Goal: Communication & Community: Answer question/provide support

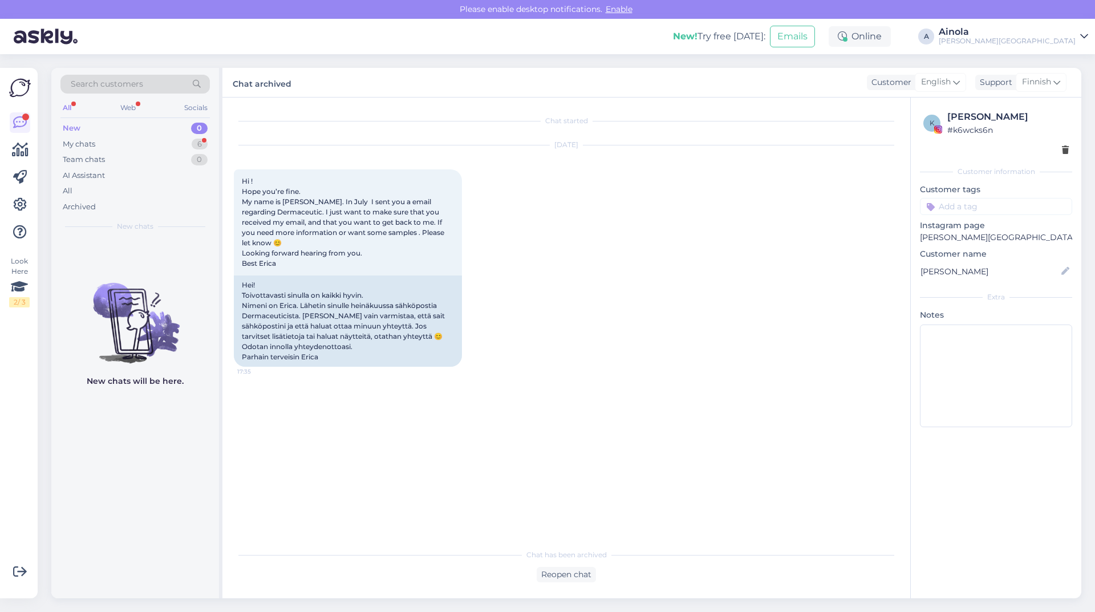
click at [113, 128] on div "New 0" at bounding box center [134, 128] width 149 height 16
click at [90, 145] on div "My chats" at bounding box center [79, 144] width 32 height 11
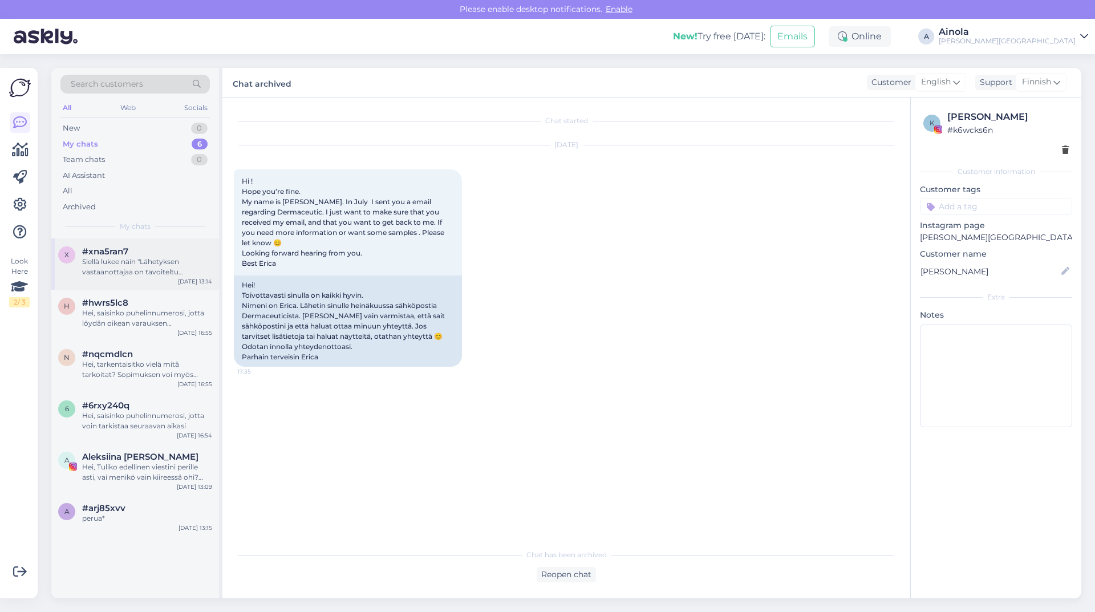
click at [113, 261] on div "Siellä lukee näin "Lähetyksen vastaanottajaa on tavoiteltu uudelleen tekstivies…" at bounding box center [147, 267] width 130 height 21
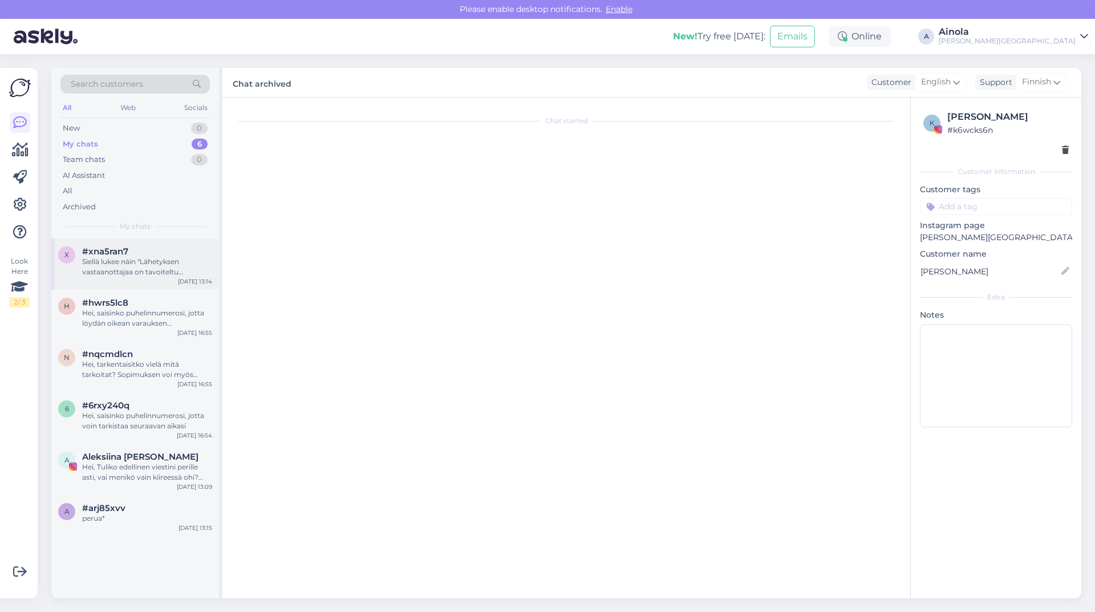
scroll to position [415, 0]
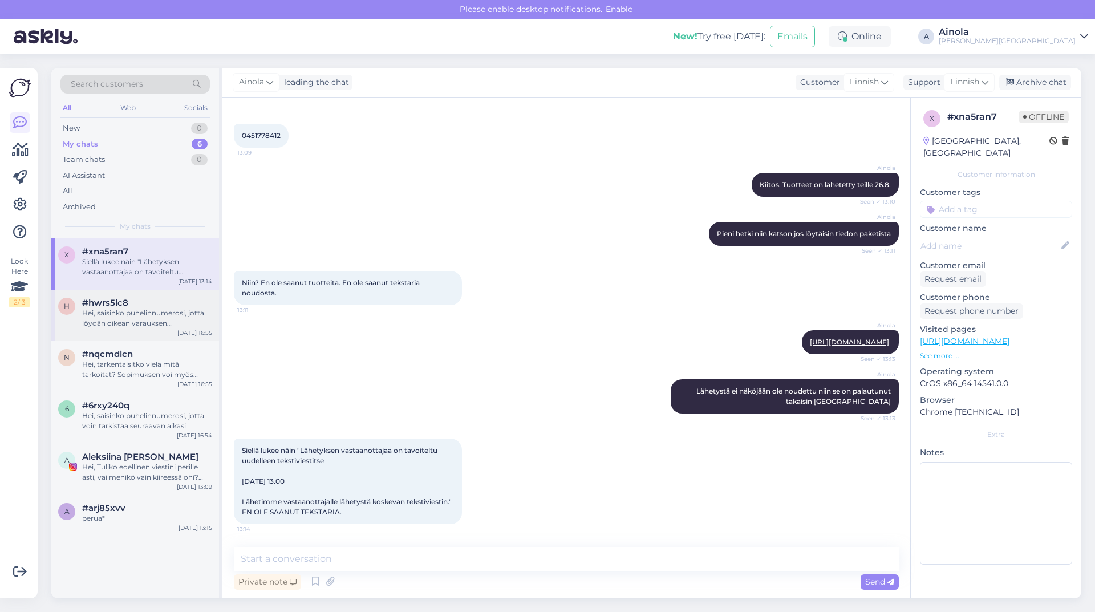
click at [96, 330] on div "h #hwrs5lc8 Hei, saisinko puhelinnumerosi, jotta löydän oikean varauksen järjes…" at bounding box center [135, 315] width 168 height 51
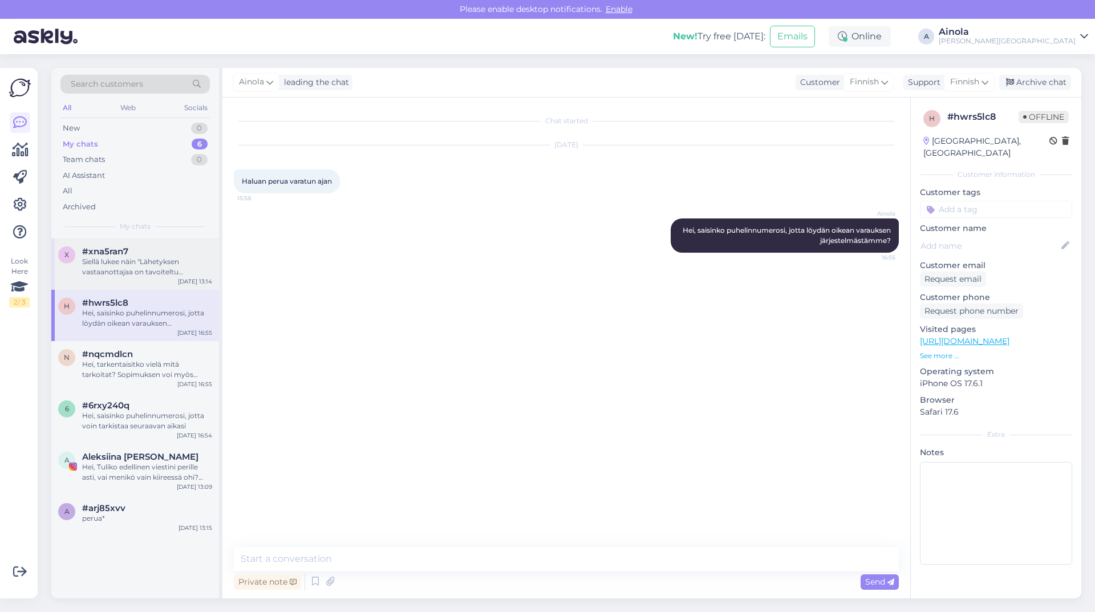
click at [121, 265] on div "Siellä lukee näin "Lähetyksen vastaanottajaa on tavoiteltu uudelleen tekstivies…" at bounding box center [147, 267] width 130 height 21
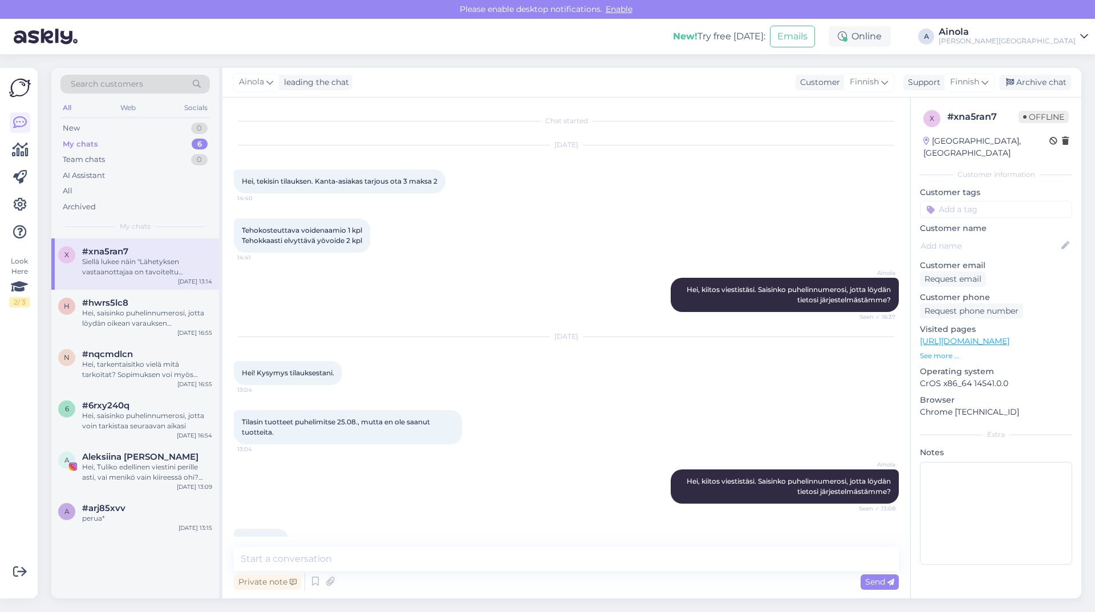
scroll to position [415, 0]
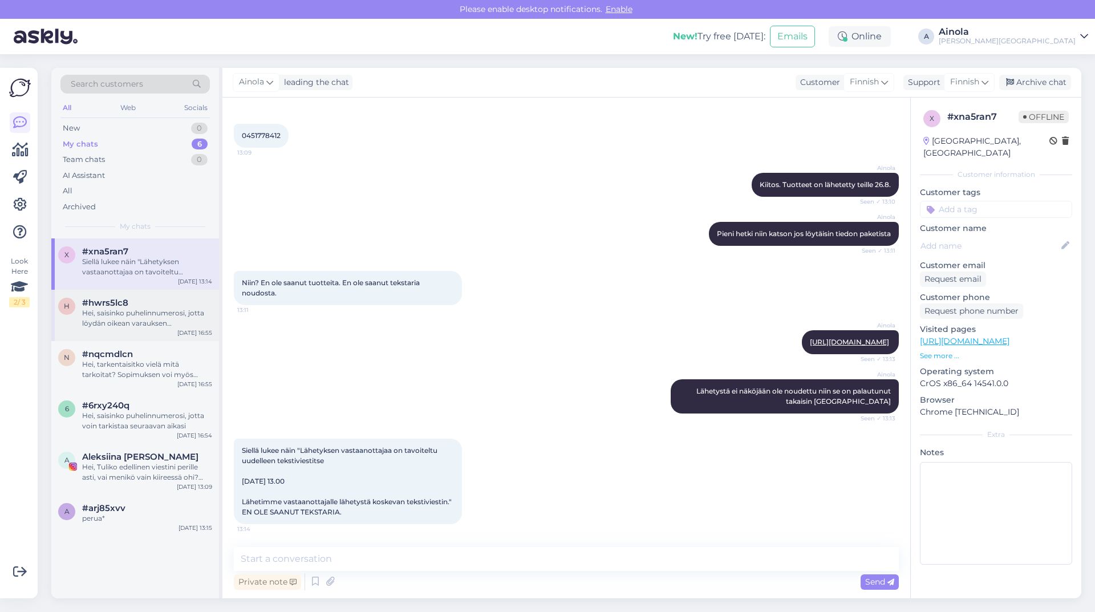
click at [119, 309] on div "Hei, saisinko puhelinnumerosi, jotta löydän oikean varauksen järjestelmästämme?" at bounding box center [147, 318] width 130 height 21
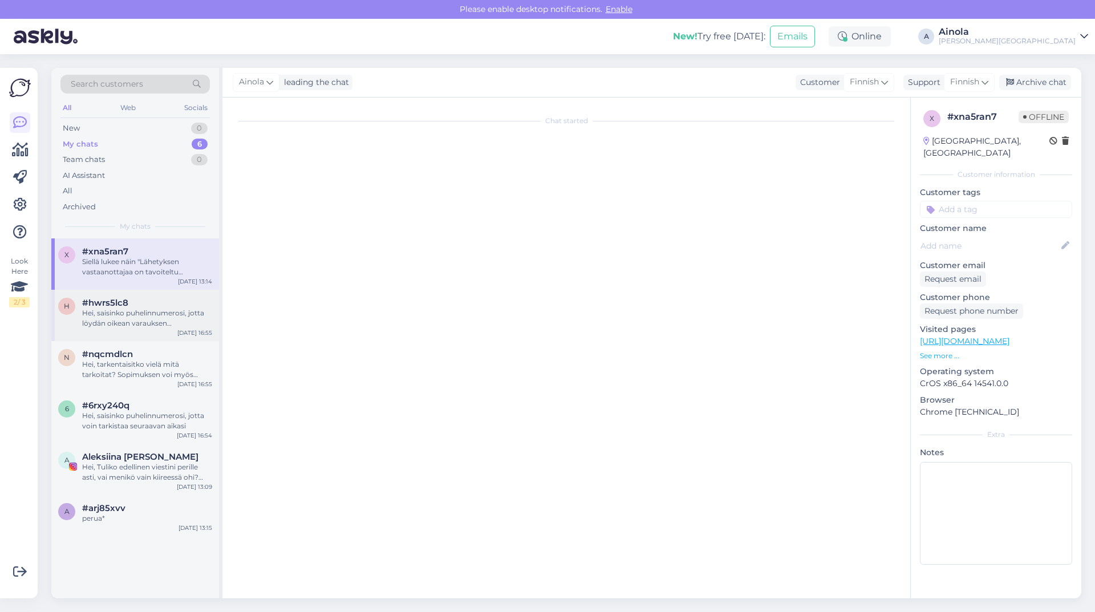
scroll to position [0, 0]
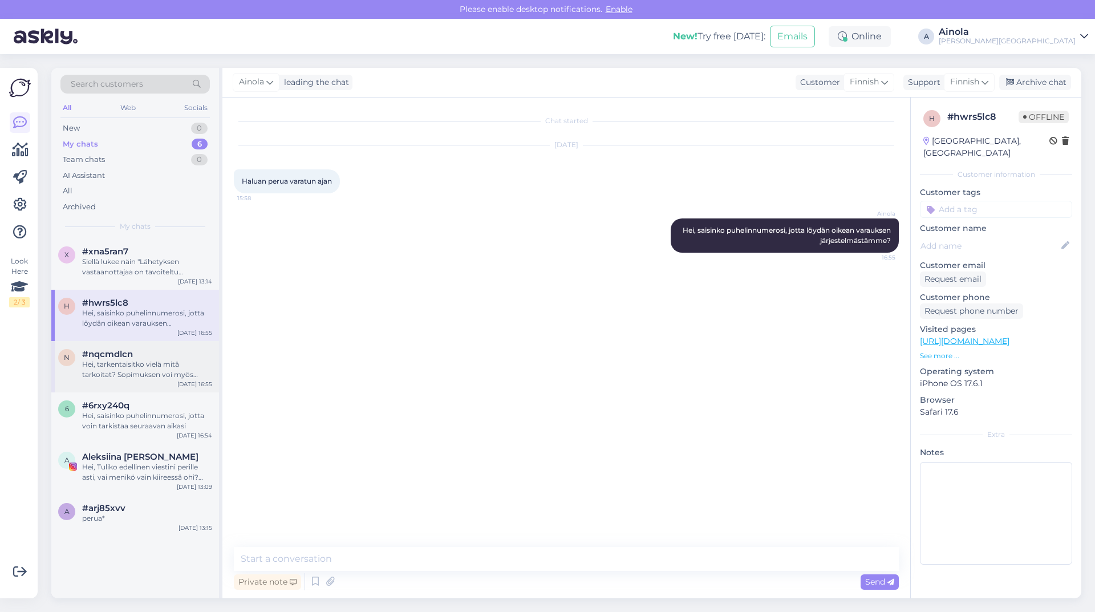
click at [87, 370] on div "Hei, tarkentaisitko vielä mitä tarkoitat? Sopimuksen voi myös maksaa nopeammall…" at bounding box center [147, 369] width 130 height 21
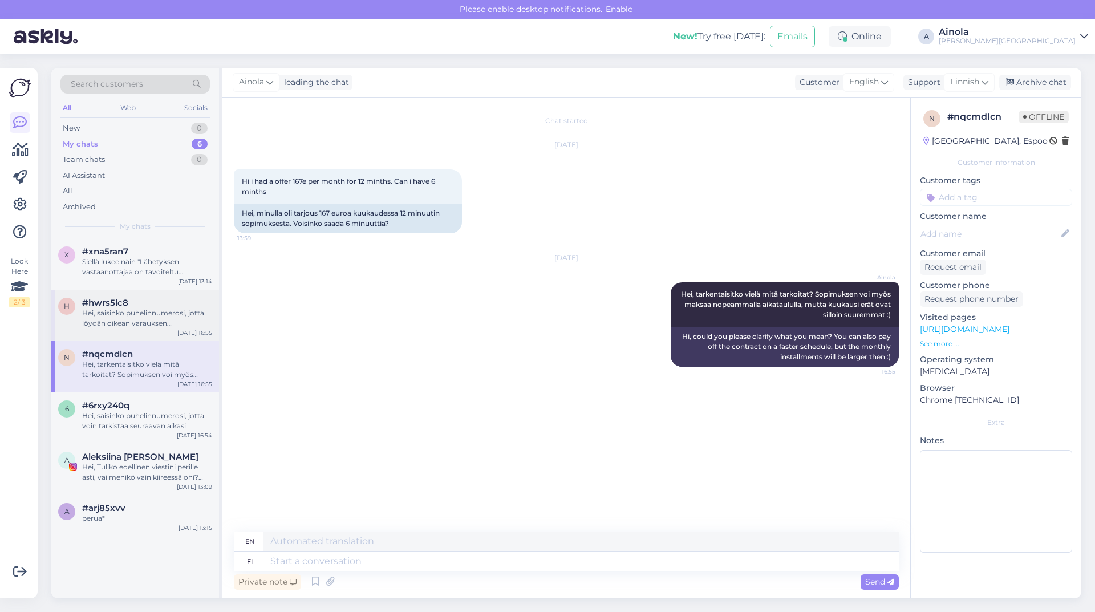
click at [103, 304] on span "#hwrs5lc8" at bounding box center [105, 303] width 46 height 10
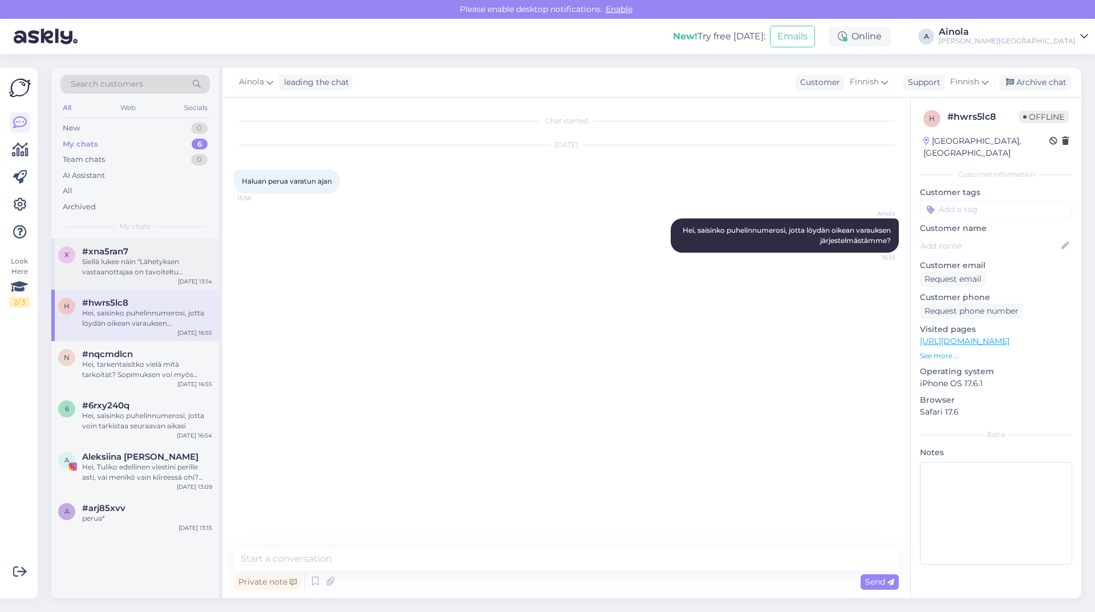
click at [105, 273] on div "Siellä lukee näin "Lähetyksen vastaanottajaa on tavoiteltu uudelleen tekstivies…" at bounding box center [147, 267] width 130 height 21
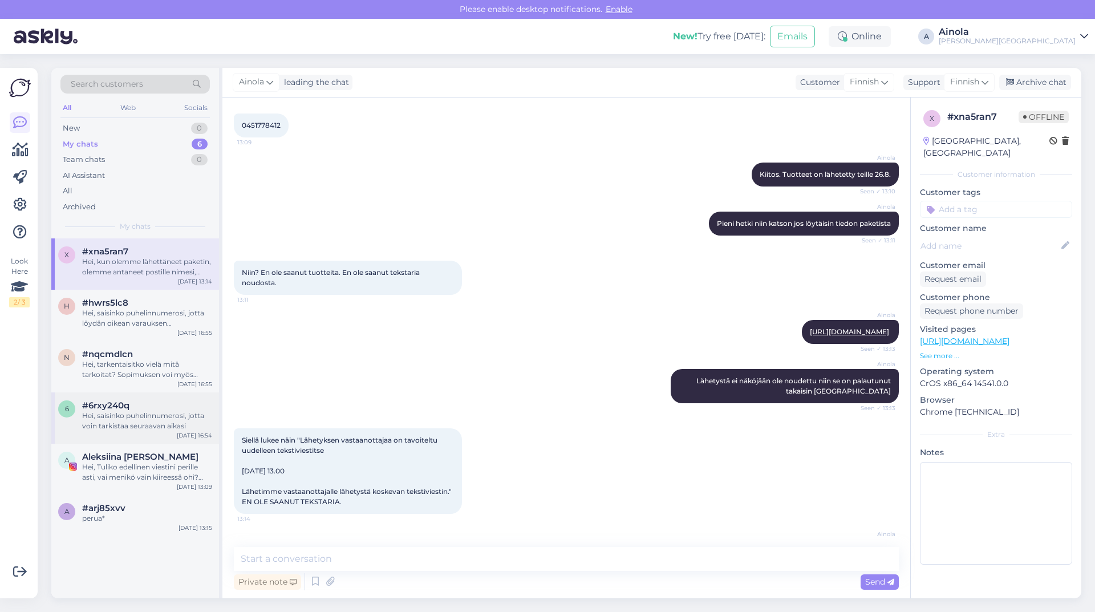
scroll to position [567, 0]
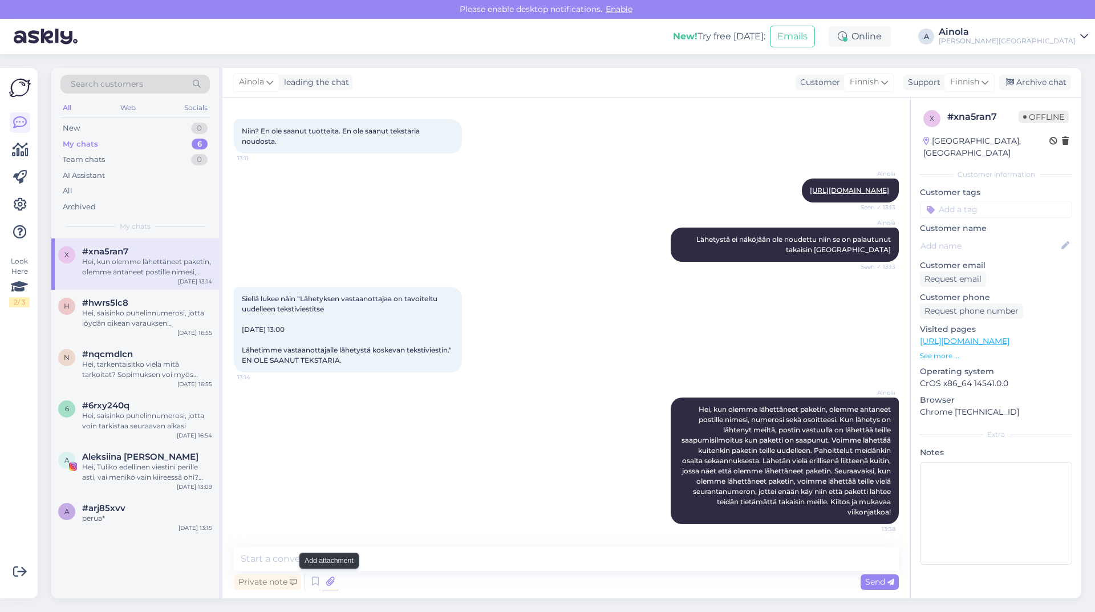
click at [327, 583] on icon at bounding box center [330, 581] width 16 height 17
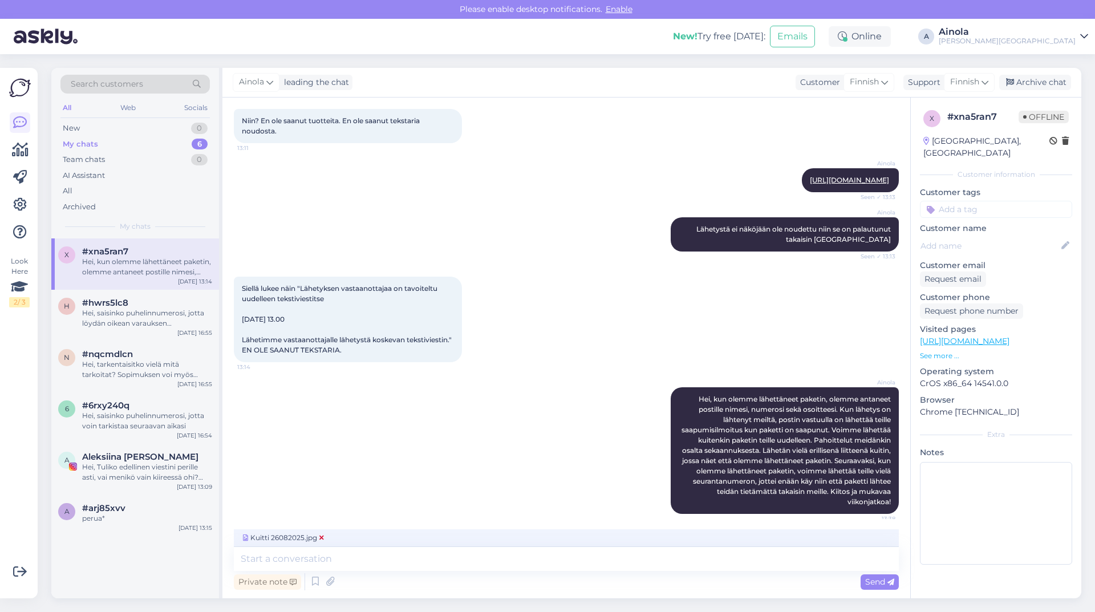
click at [283, 535] on span "Kuitti 26082025.jpg" at bounding box center [284, 538] width 86 height 10
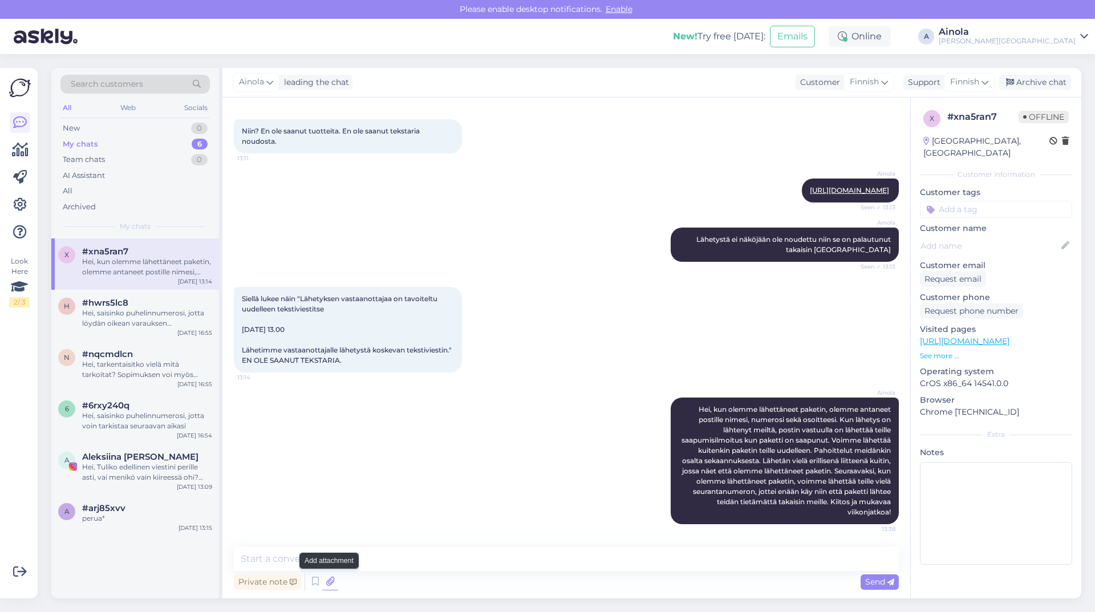
click at [325, 580] on icon at bounding box center [330, 581] width 16 height 17
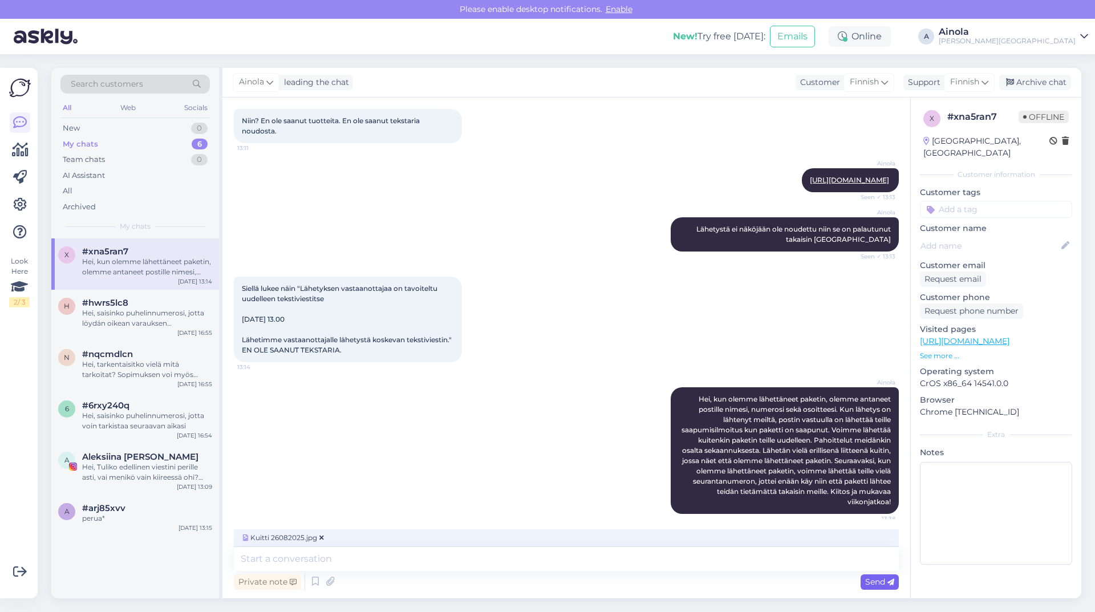
click at [871, 585] on span "Send" at bounding box center [879, 581] width 29 height 10
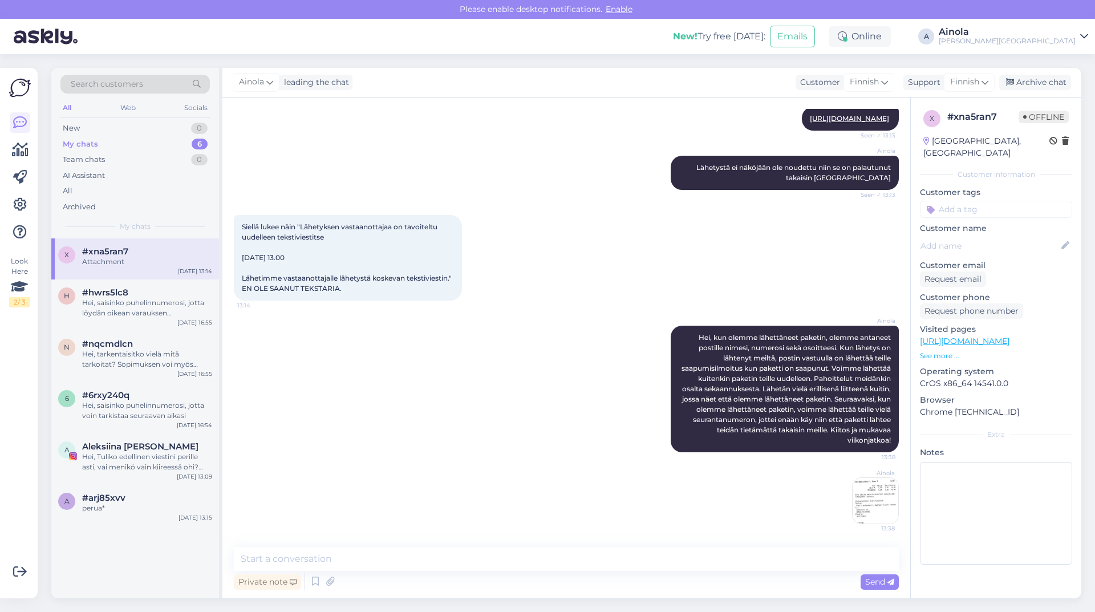
click at [871, 501] on img at bounding box center [875, 501] width 46 height 46
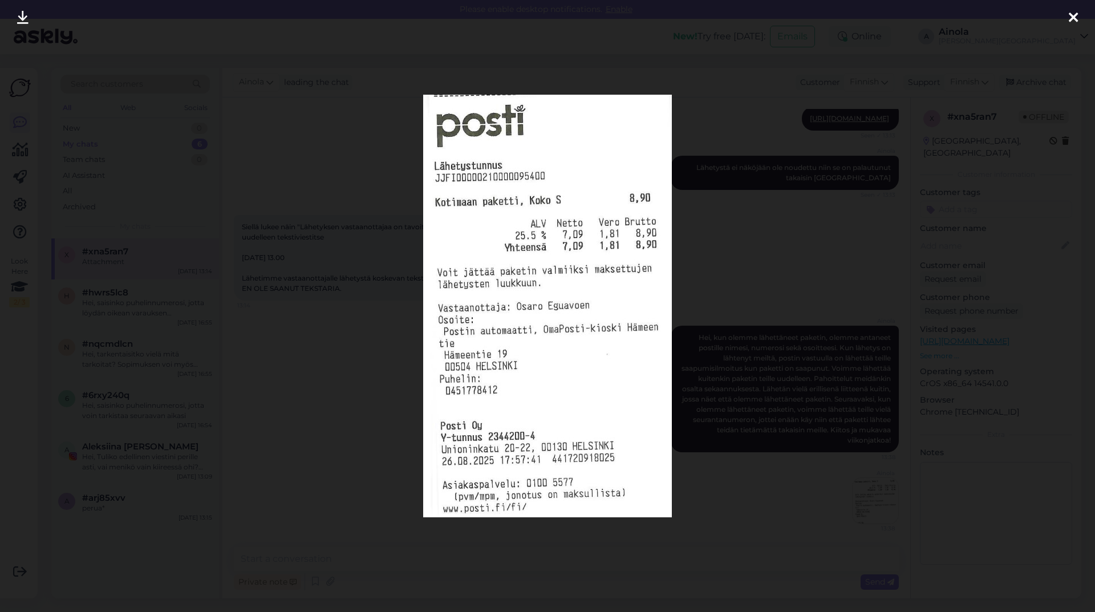
click at [230, 424] on div at bounding box center [547, 306] width 1095 height 612
